Goal: Task Accomplishment & Management: Use online tool/utility

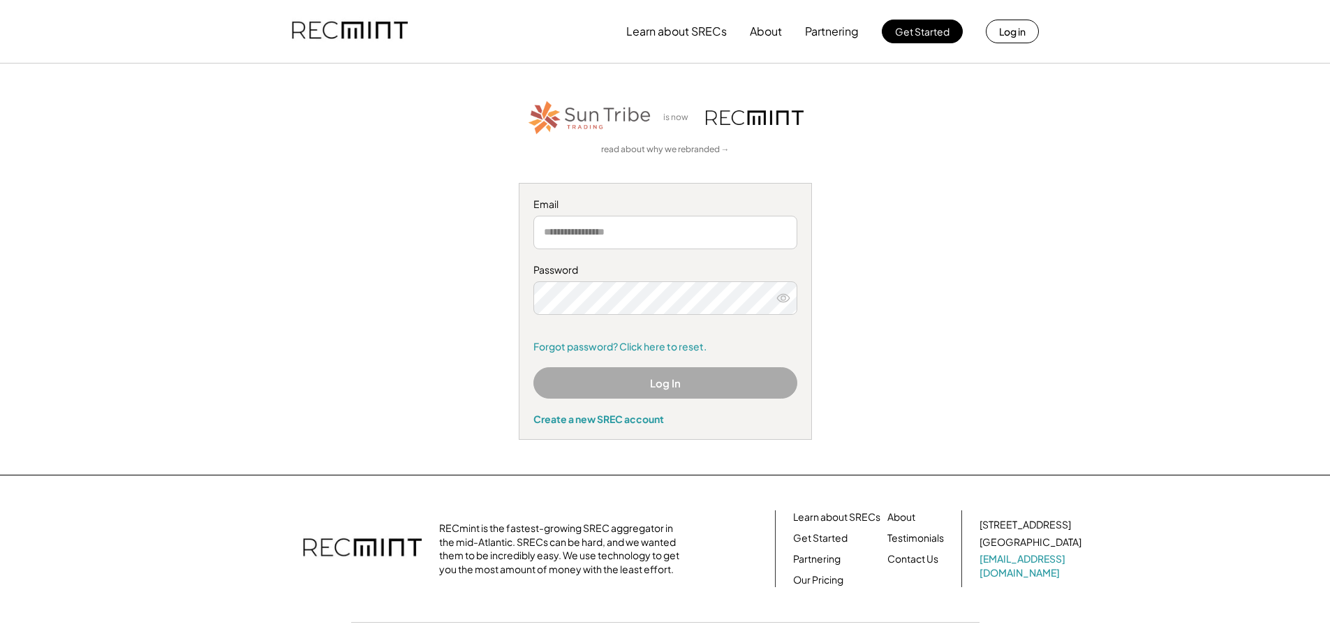
click at [718, 388] on button "Log In" at bounding box center [666, 382] width 264 height 31
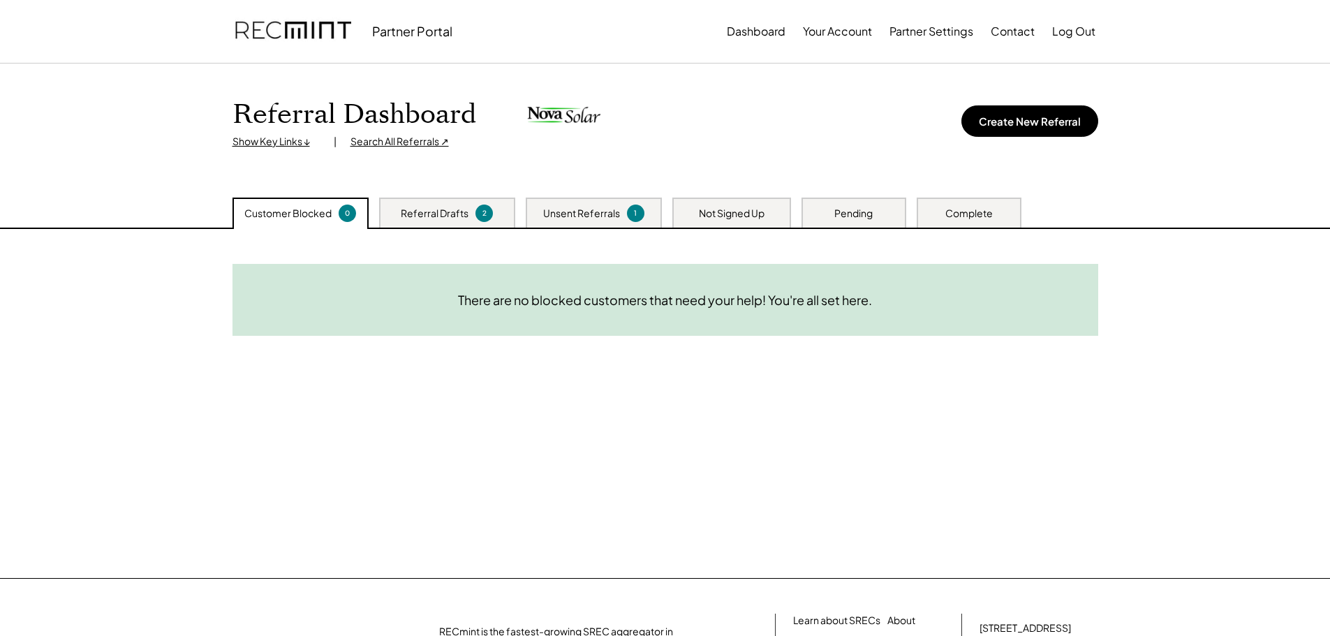
click at [431, 212] on div "Referral Drafts" at bounding box center [435, 214] width 68 height 14
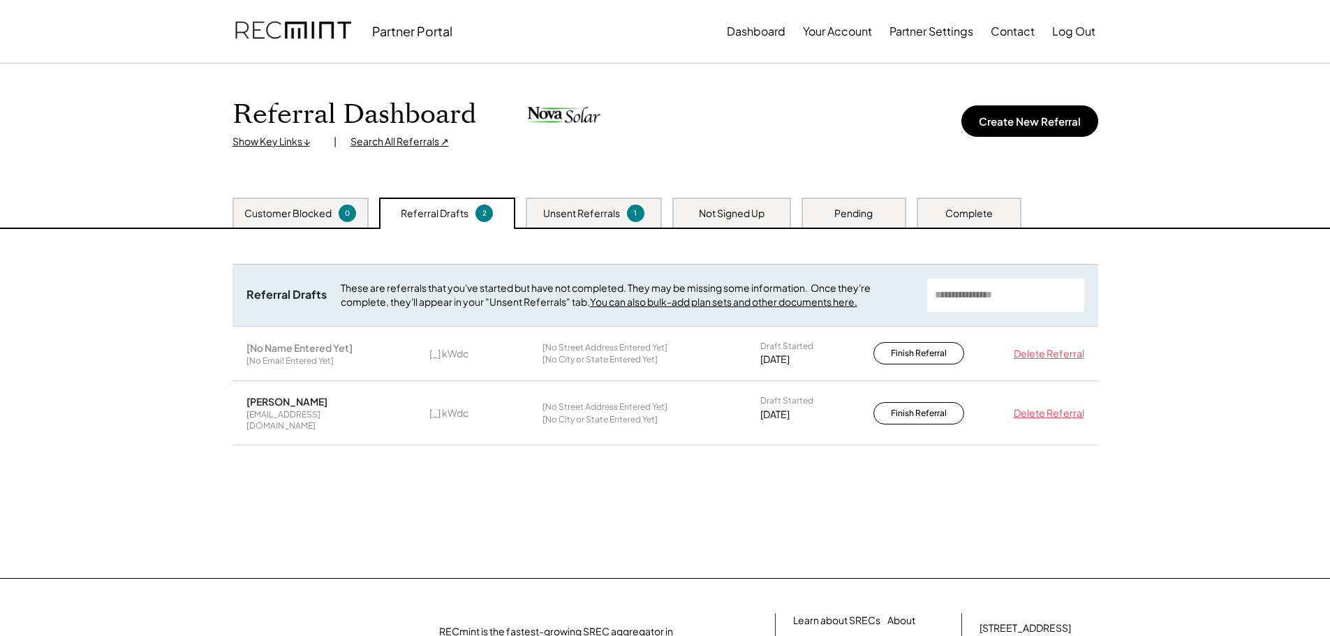
click at [580, 215] on div "Unsent Referrals" at bounding box center [581, 214] width 77 height 14
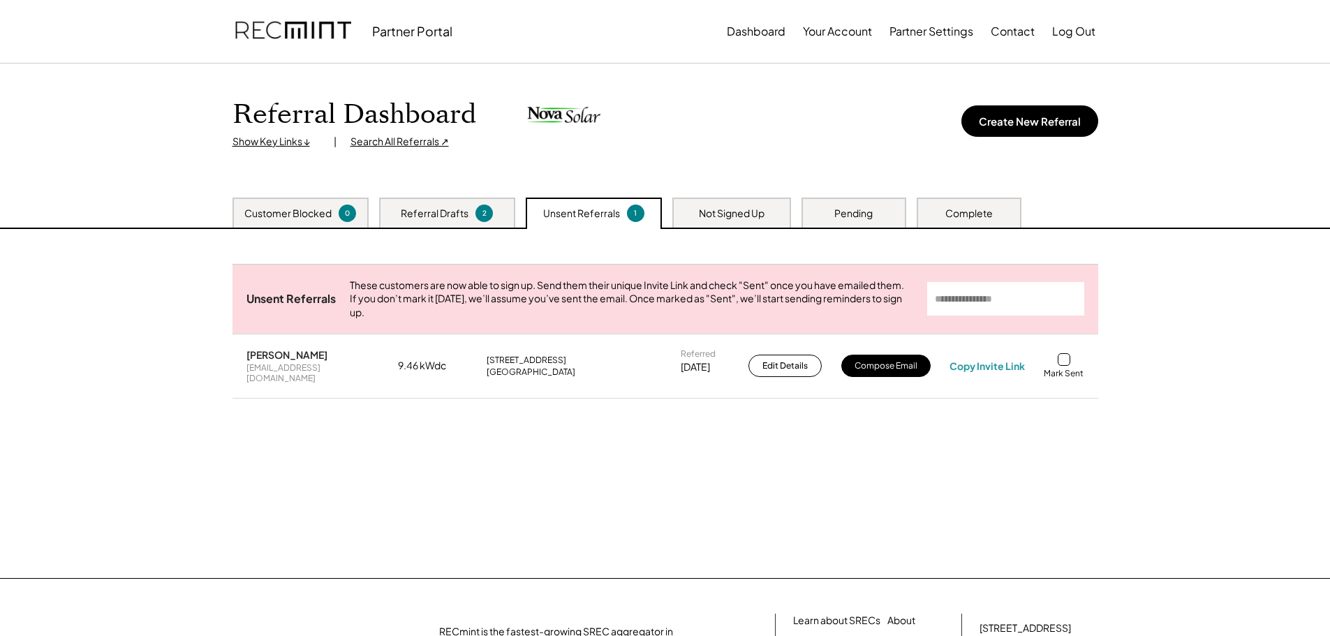
click at [733, 205] on div "Not Signed Up" at bounding box center [731, 213] width 119 height 30
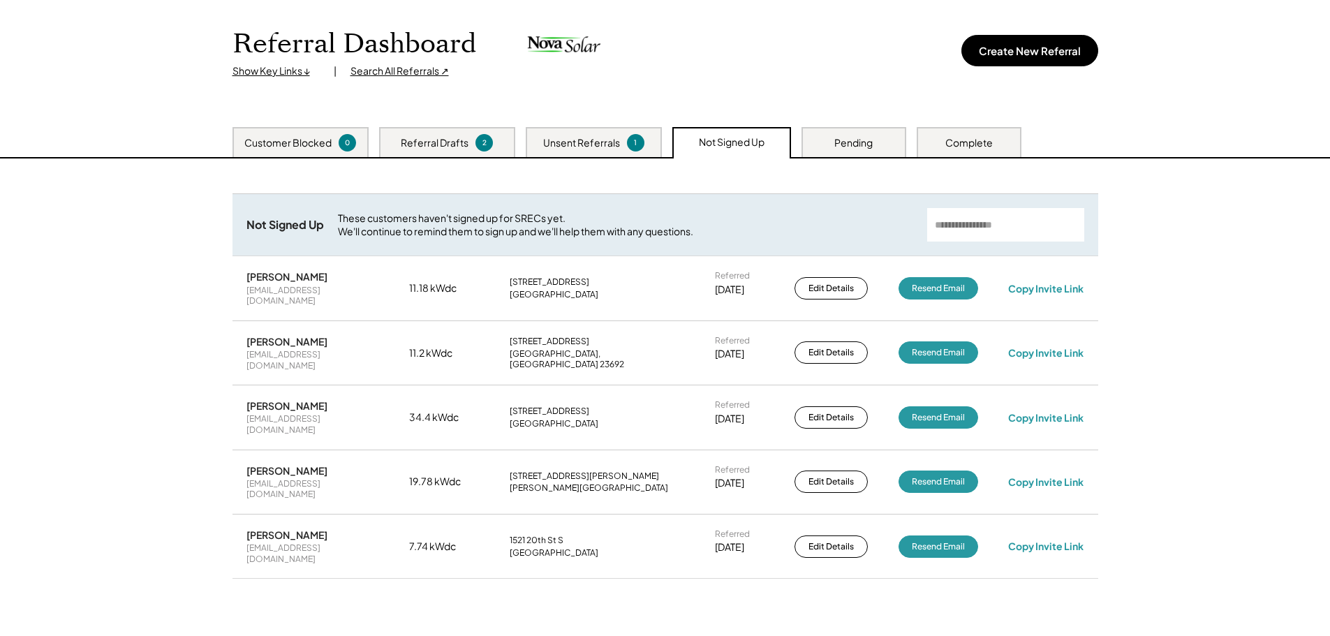
scroll to position [140, 0]
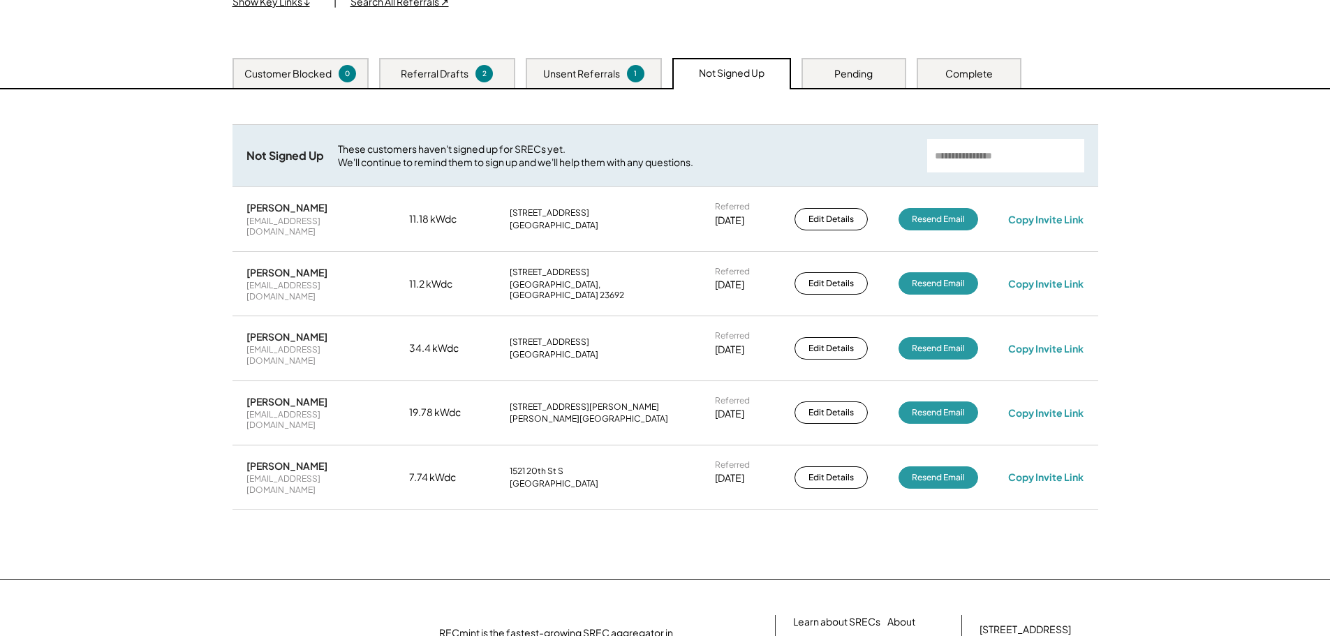
click at [866, 74] on div "Pending" at bounding box center [853, 74] width 38 height 14
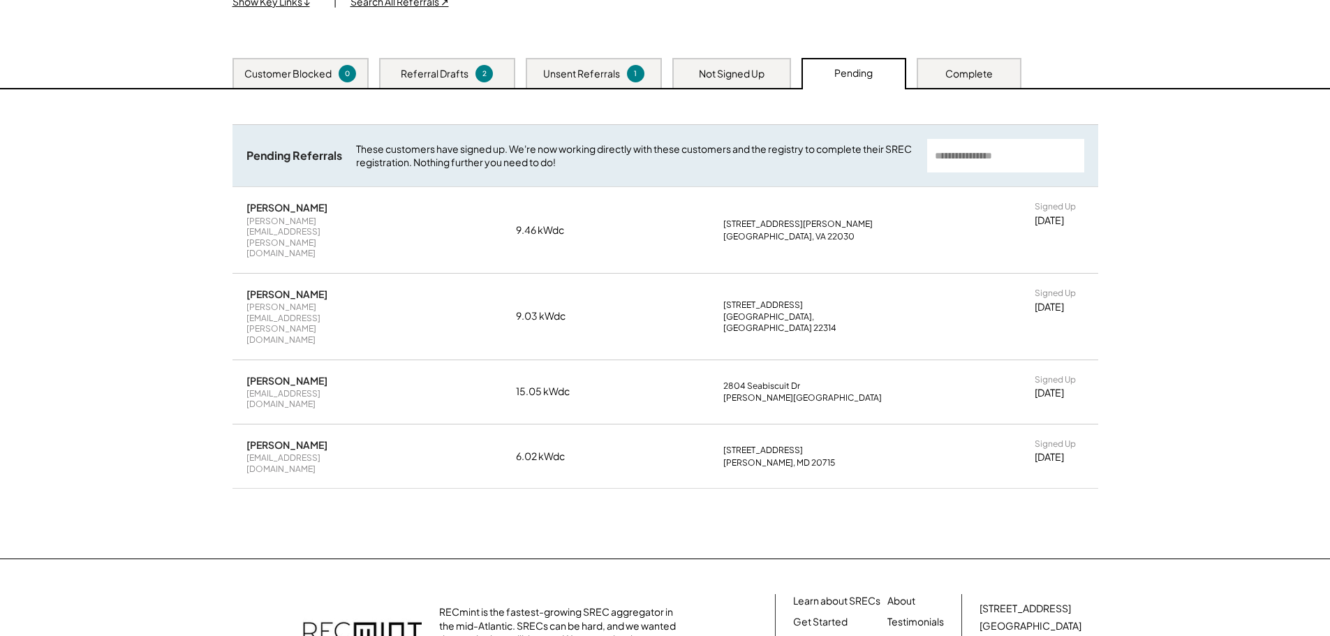
click at [310, 209] on div "Nagesh Chintada" at bounding box center [287, 207] width 81 height 13
click at [980, 72] on div "Complete" at bounding box center [969, 74] width 47 height 14
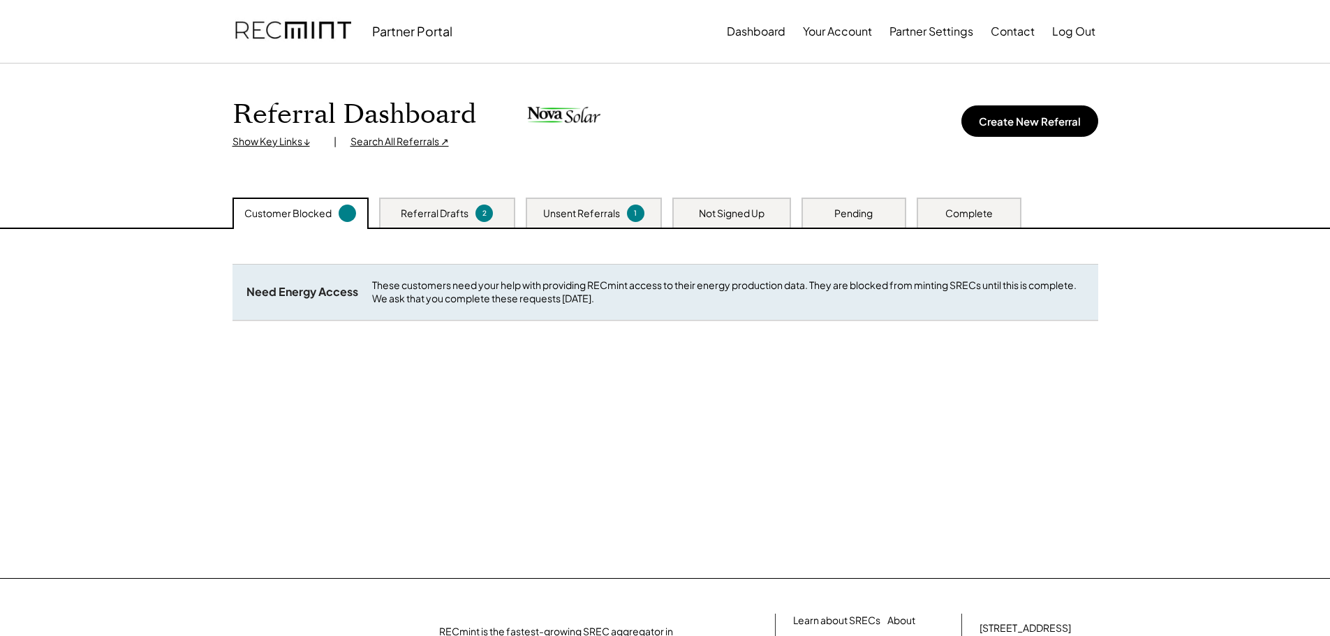
click at [859, 216] on div "Pending" at bounding box center [853, 214] width 38 height 14
